Goal: Task Accomplishment & Management: Manage account settings

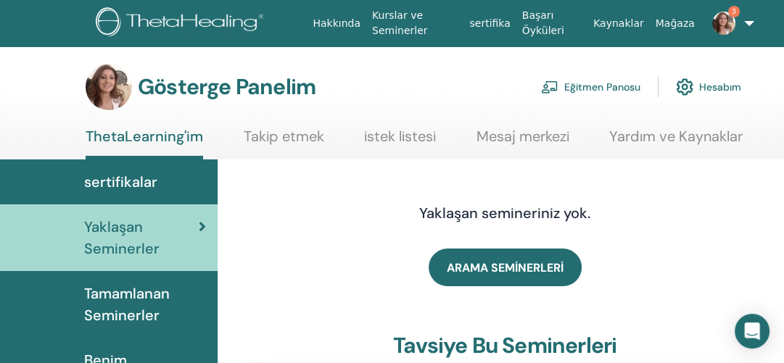
click at [596, 89] on font "Eğitmen Panosu" at bounding box center [602, 87] width 76 height 13
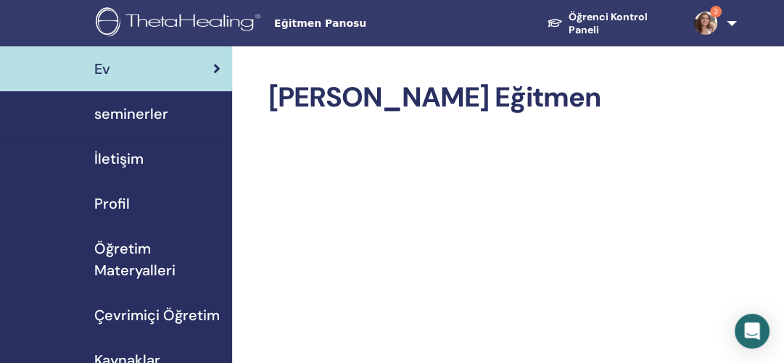
click at [93, 111] on div "seminerler" at bounding box center [116, 114] width 209 height 22
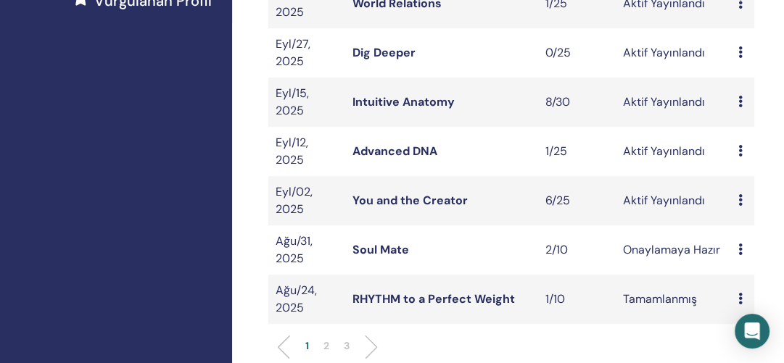
scroll to position [487, 0]
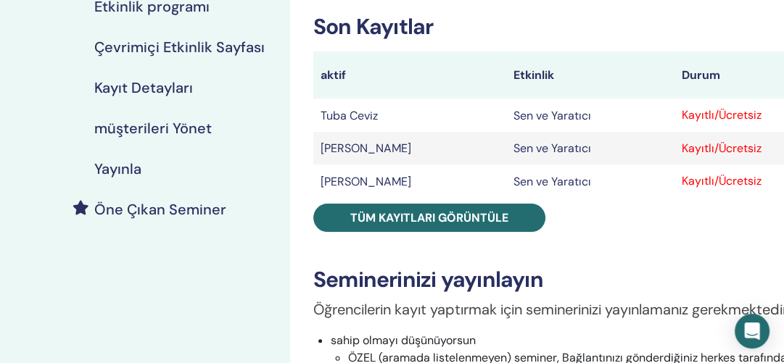
scroll to position [286, 0]
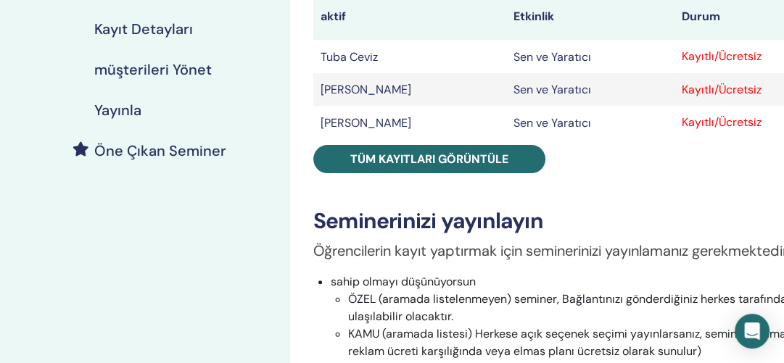
click at [165, 72] on font "müşterileri Yönet" at bounding box center [152, 69] width 117 height 19
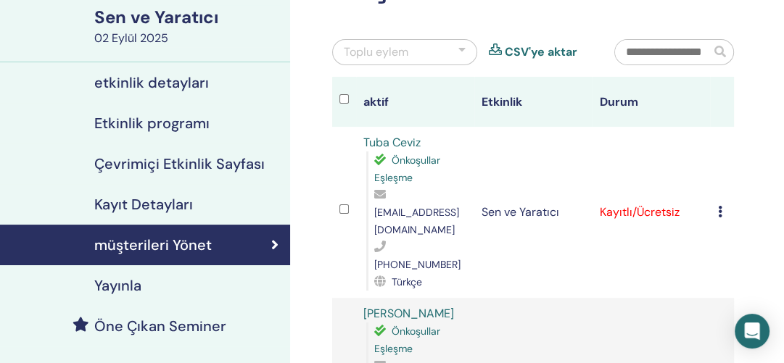
scroll to position [104, 0]
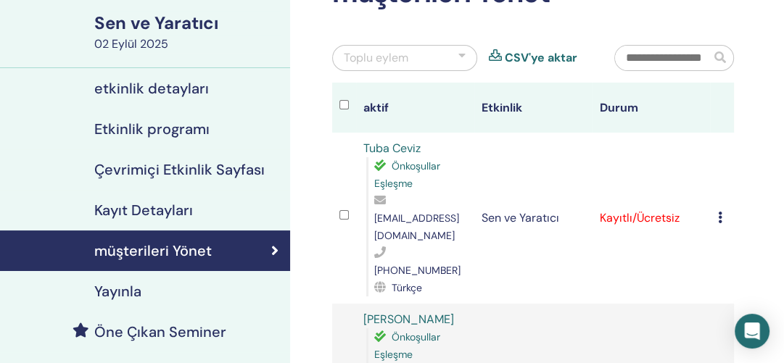
click at [450, 58] on div "Toplu eylem" at bounding box center [404, 58] width 145 height 26
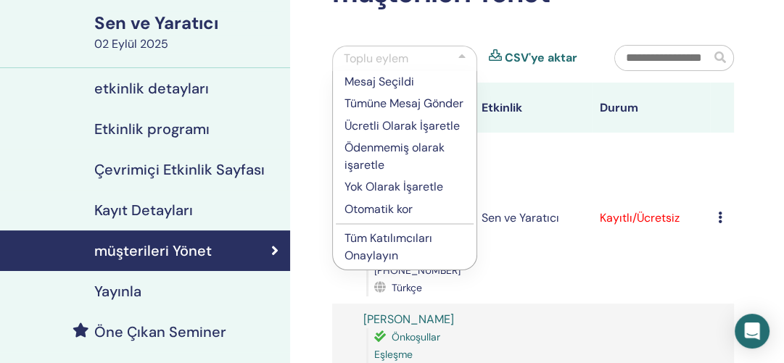
click at [394, 133] on font "Ücretli Olarak İşaretle" at bounding box center [401, 125] width 115 height 15
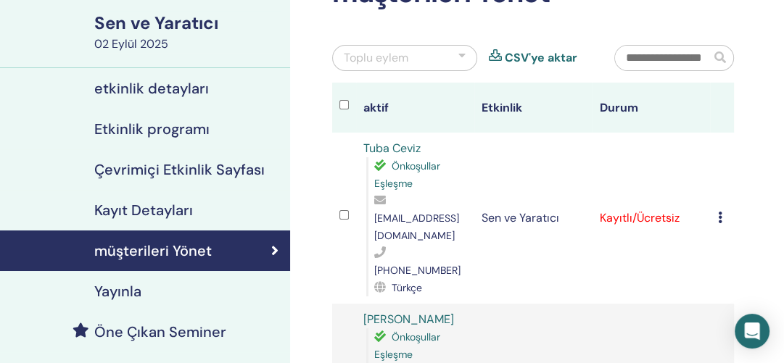
click at [452, 49] on div "Toplu eylem" at bounding box center [404, 58] width 145 height 26
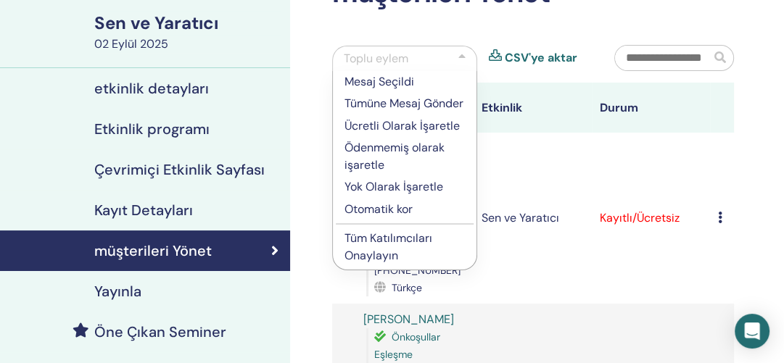
click at [392, 133] on font "Ücretli Olarak İşaretle" at bounding box center [401, 125] width 115 height 15
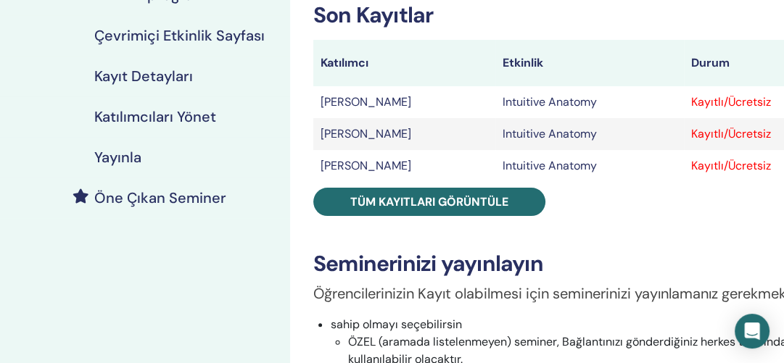
scroll to position [247, 0]
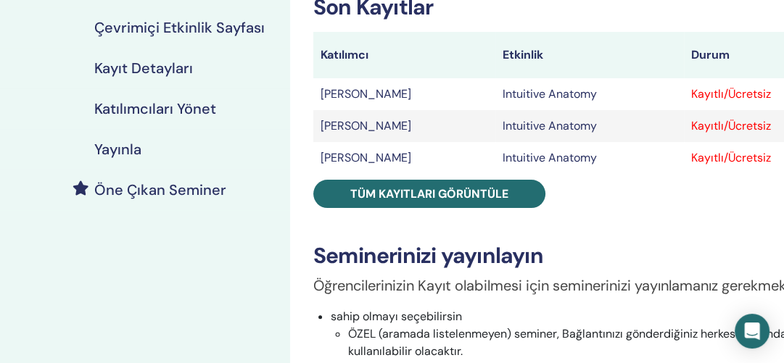
click at [130, 104] on h4 "Katılımcıları Yönet" at bounding box center [155, 108] width 122 height 17
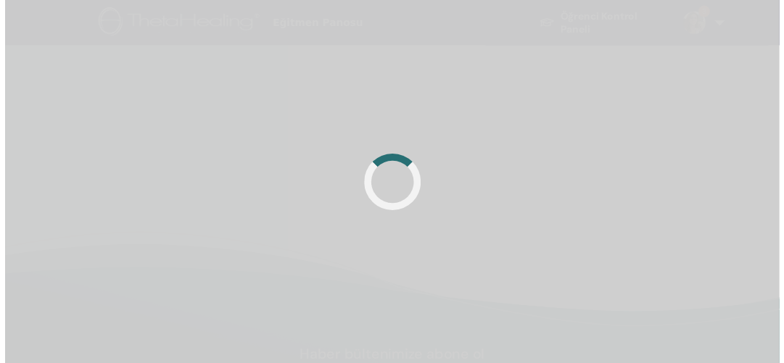
scroll to position [104, 0]
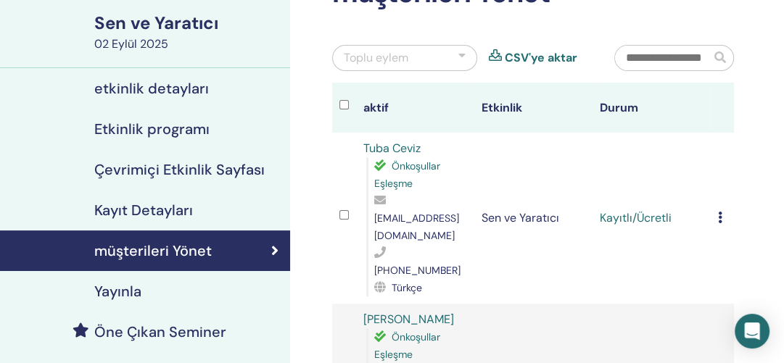
click at [397, 64] on font "Toplu eylem" at bounding box center [376, 57] width 65 height 15
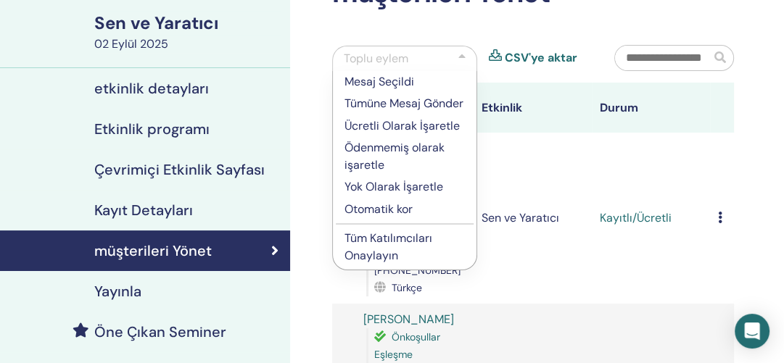
click at [383, 256] on font "Tüm Katılımcıları Onaylayın" at bounding box center [388, 247] width 88 height 33
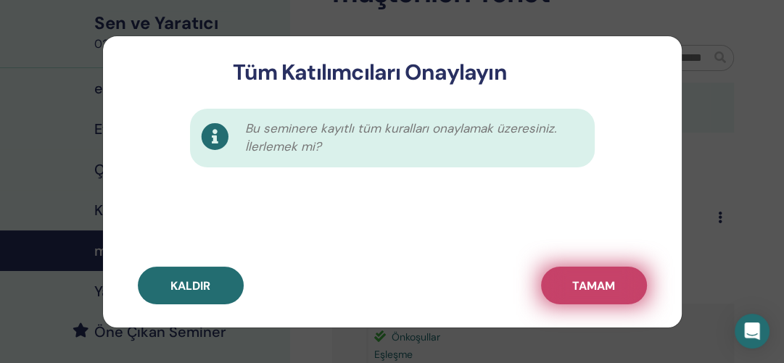
click at [592, 281] on font "TAMAM" at bounding box center [593, 285] width 43 height 15
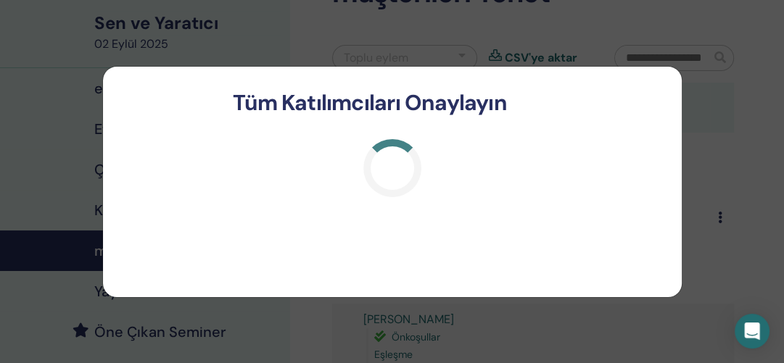
click at [590, 278] on div at bounding box center [392, 206] width 579 height 181
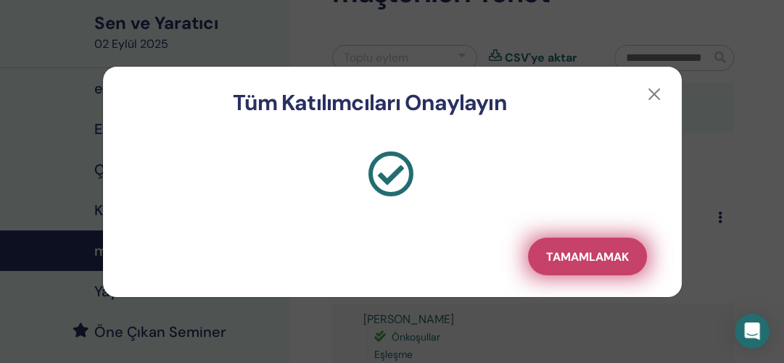
click at [584, 264] on font "Tamamlamak" at bounding box center [587, 256] width 83 height 15
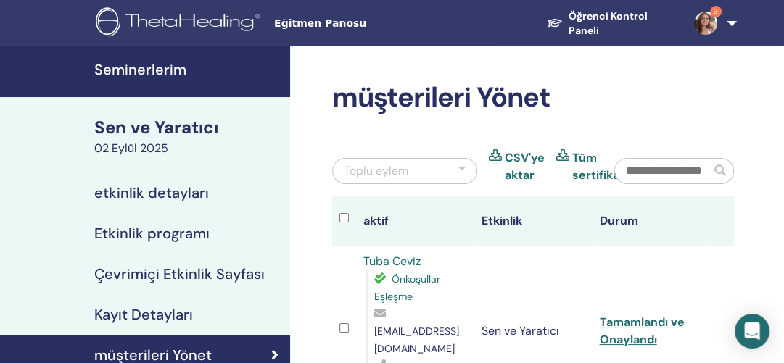
click at [582, 158] on font "Tüm sertifikalar" at bounding box center [603, 166] width 62 height 33
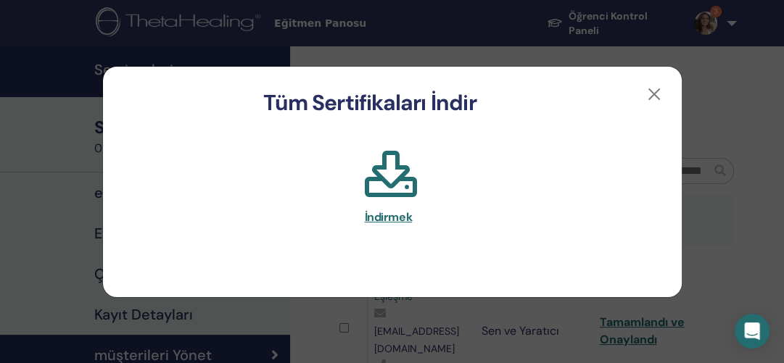
click at [399, 216] on font "İndirmek" at bounding box center [389, 217] width 48 height 15
click at [653, 90] on button "button" at bounding box center [653, 94] width 23 height 23
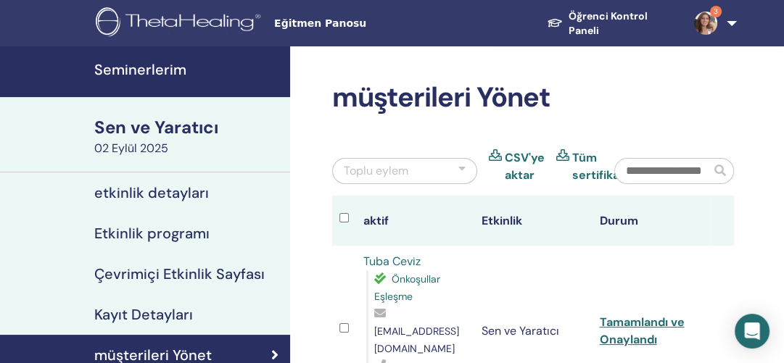
click at [175, 68] on font "Seminerlerim" at bounding box center [140, 69] width 92 height 19
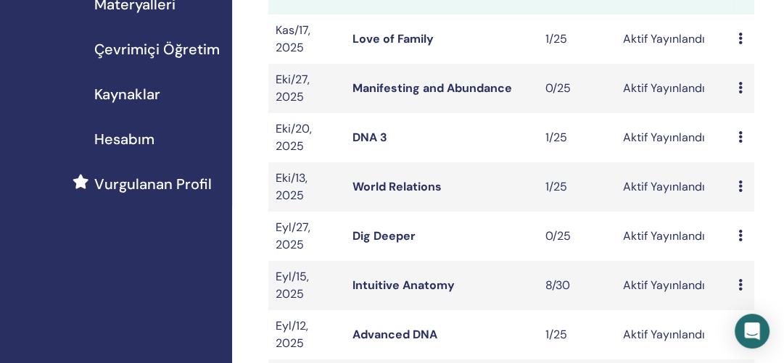
scroll to position [263, 0]
